Goal: Information Seeking & Learning: Understand process/instructions

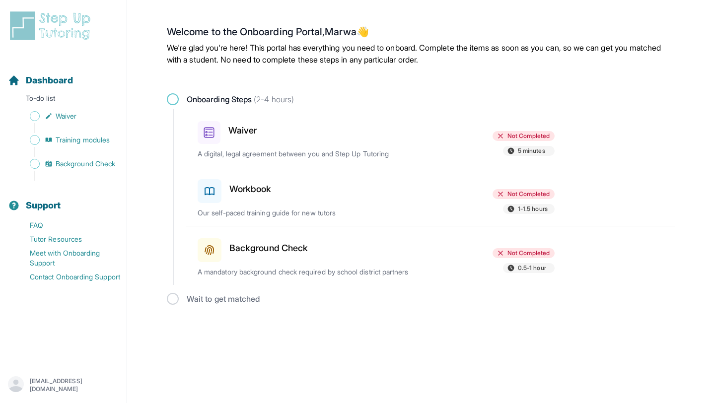
click at [261, 154] on p "A digital, legal agreement between you and Step Up Tutoring" at bounding box center [314, 154] width 232 height 10
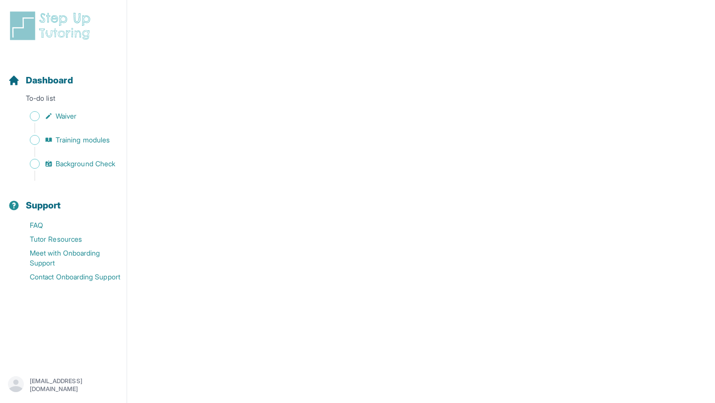
scroll to position [1715, 0]
click at [76, 139] on span "Training modules" at bounding box center [83, 140] width 54 height 10
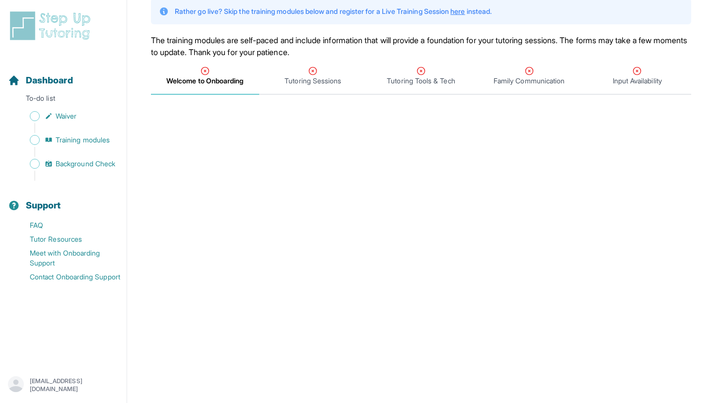
scroll to position [72, 0]
click at [69, 158] on link "Background Check" at bounding box center [67, 164] width 119 height 14
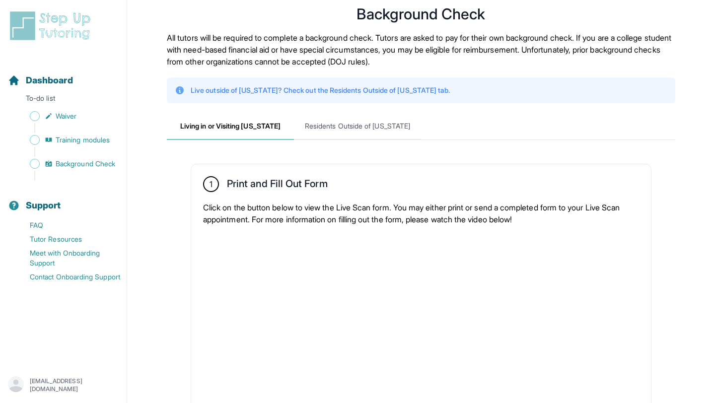
scroll to position [19, 0]
click at [379, 120] on span "Residents Outside of [US_STATE]" at bounding box center [357, 125] width 127 height 27
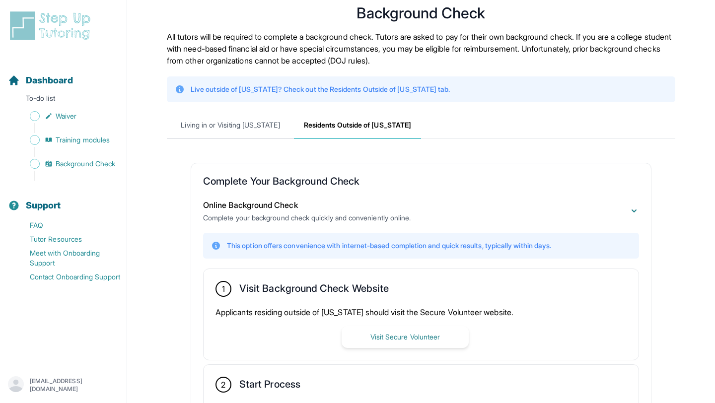
scroll to position [186, 0]
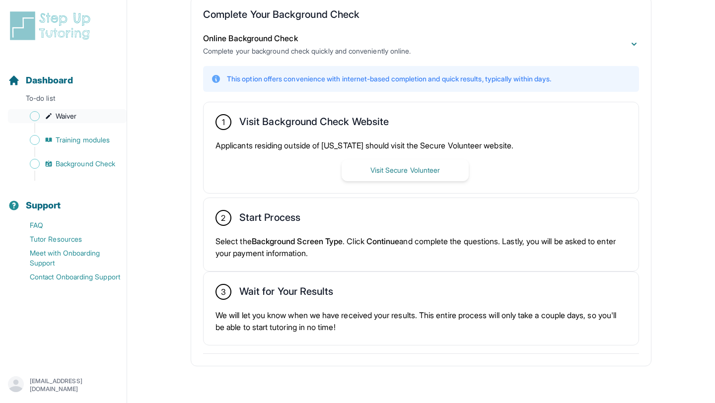
click at [68, 117] on span "Waiver" at bounding box center [66, 116] width 21 height 10
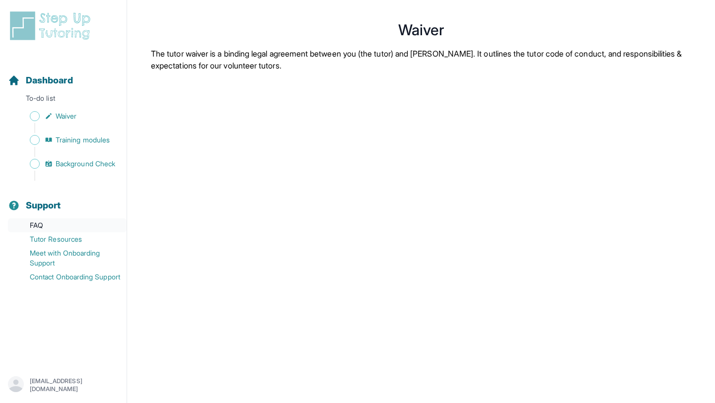
scroll to position [186, 0]
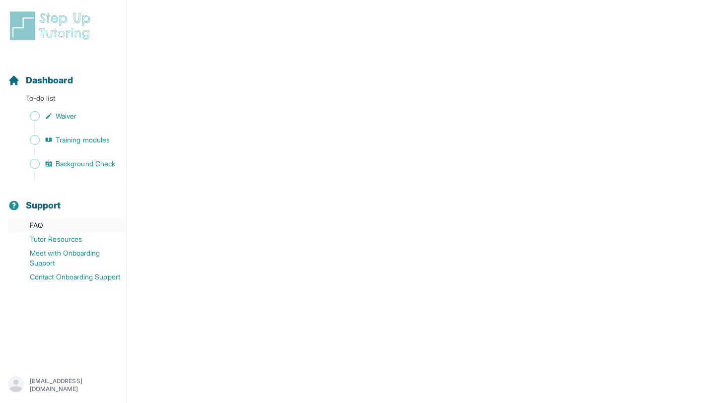
click at [34, 224] on link "FAQ" at bounding box center [67, 226] width 119 height 14
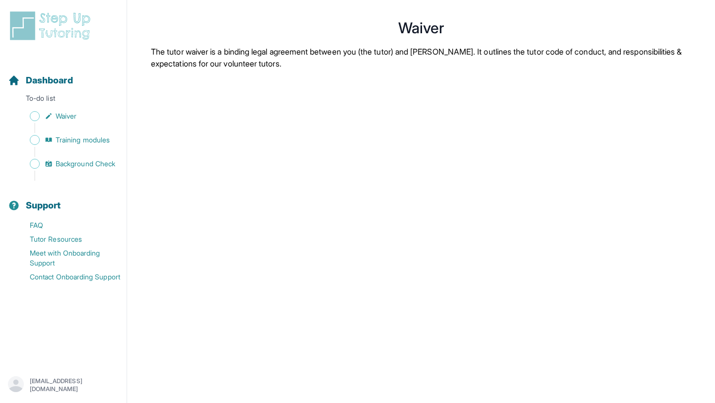
scroll to position [0, 0]
